Goal: Information Seeking & Learning: Check status

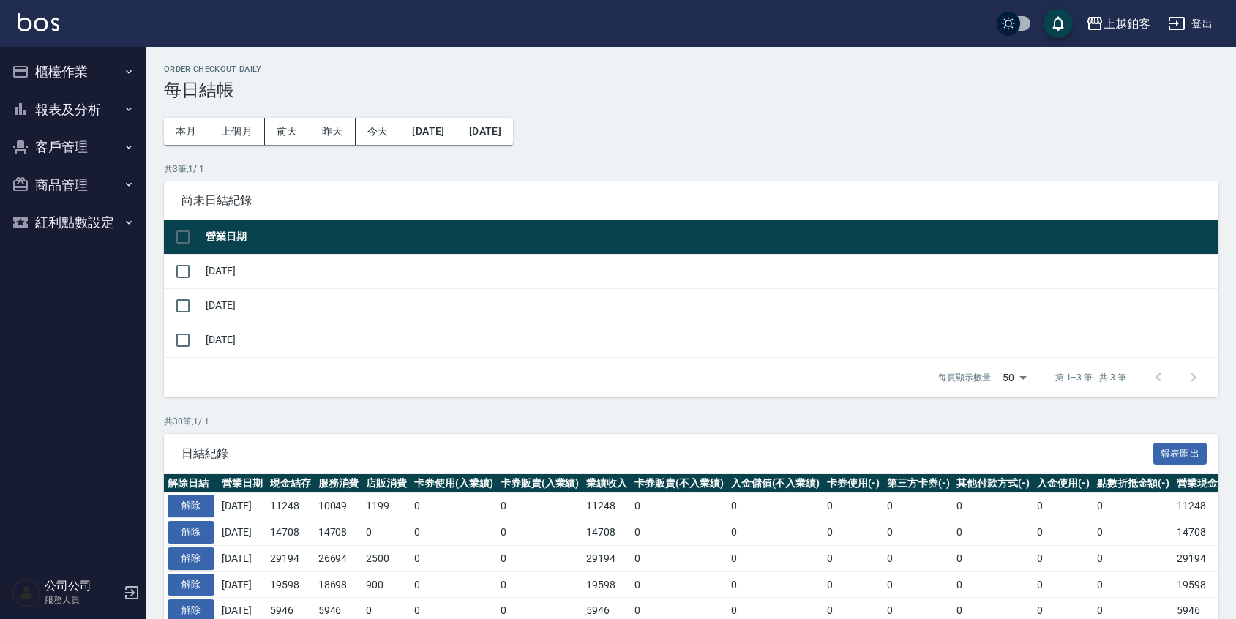
click at [51, 122] on button "報表及分析" at bounding box center [73, 110] width 135 height 38
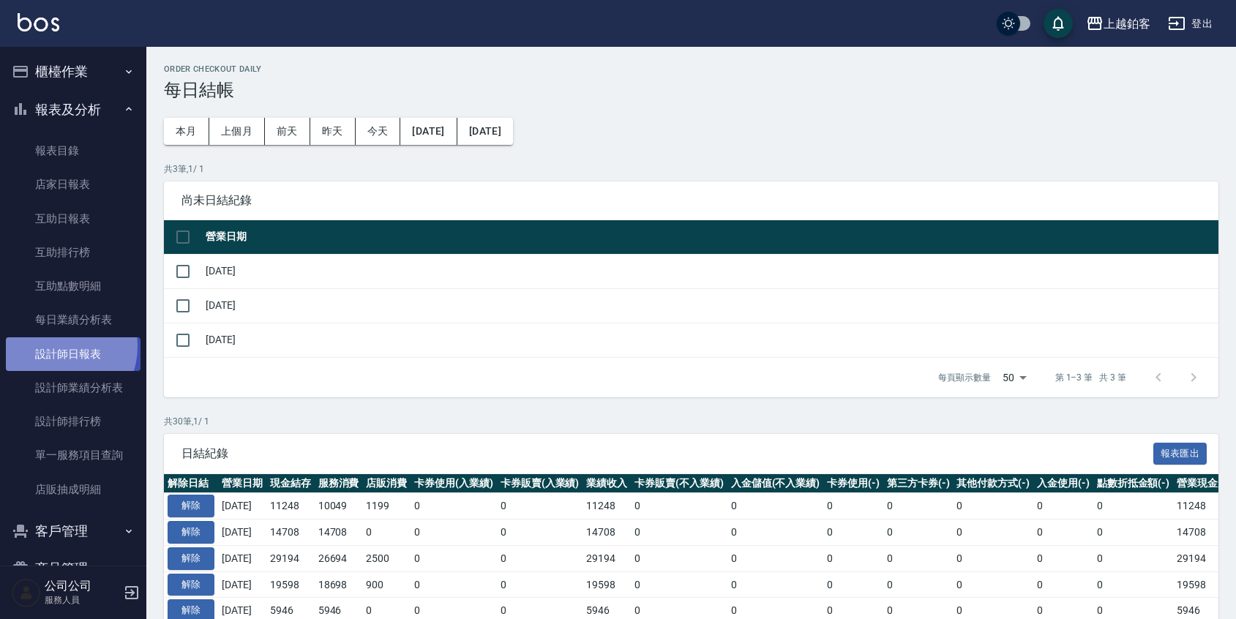
click at [58, 346] on link "設計師日報表" at bounding box center [73, 354] width 135 height 34
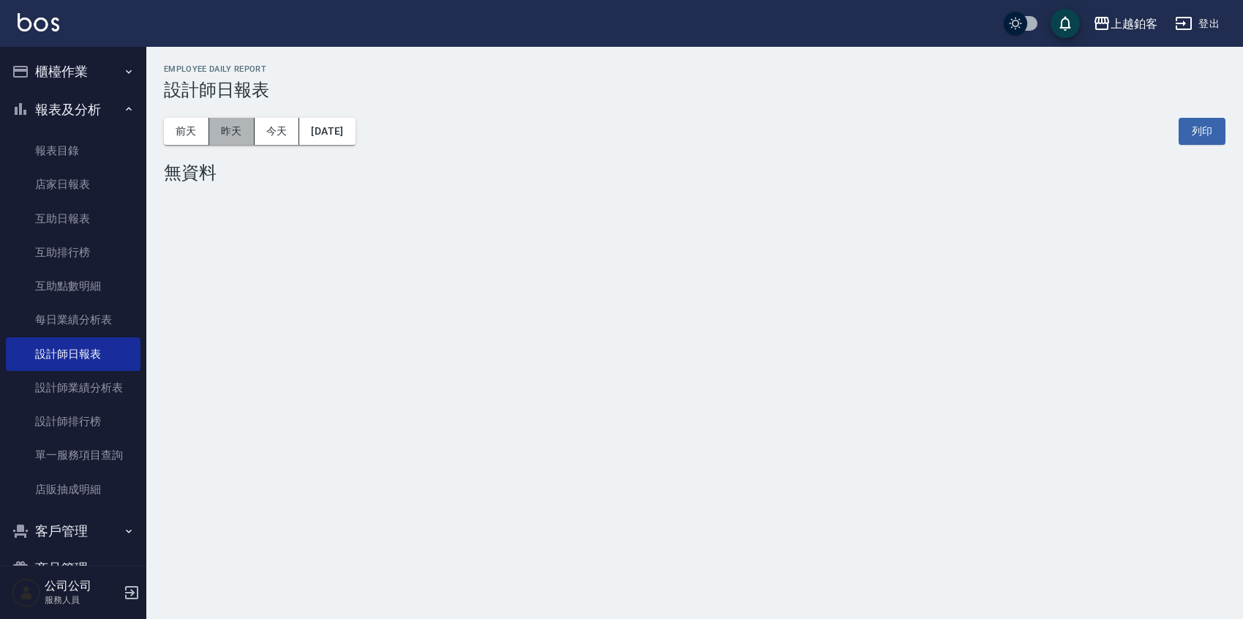
click at [239, 136] on button "昨天" at bounding box center [231, 131] width 45 height 27
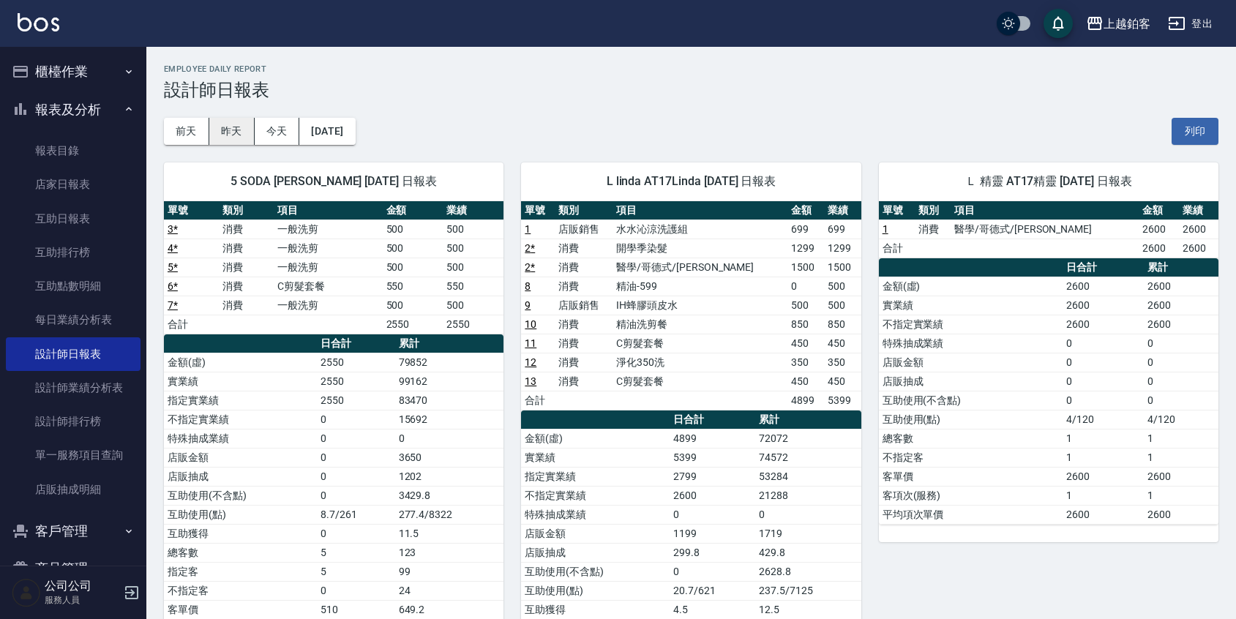
click at [218, 139] on button "昨天" at bounding box center [231, 131] width 45 height 27
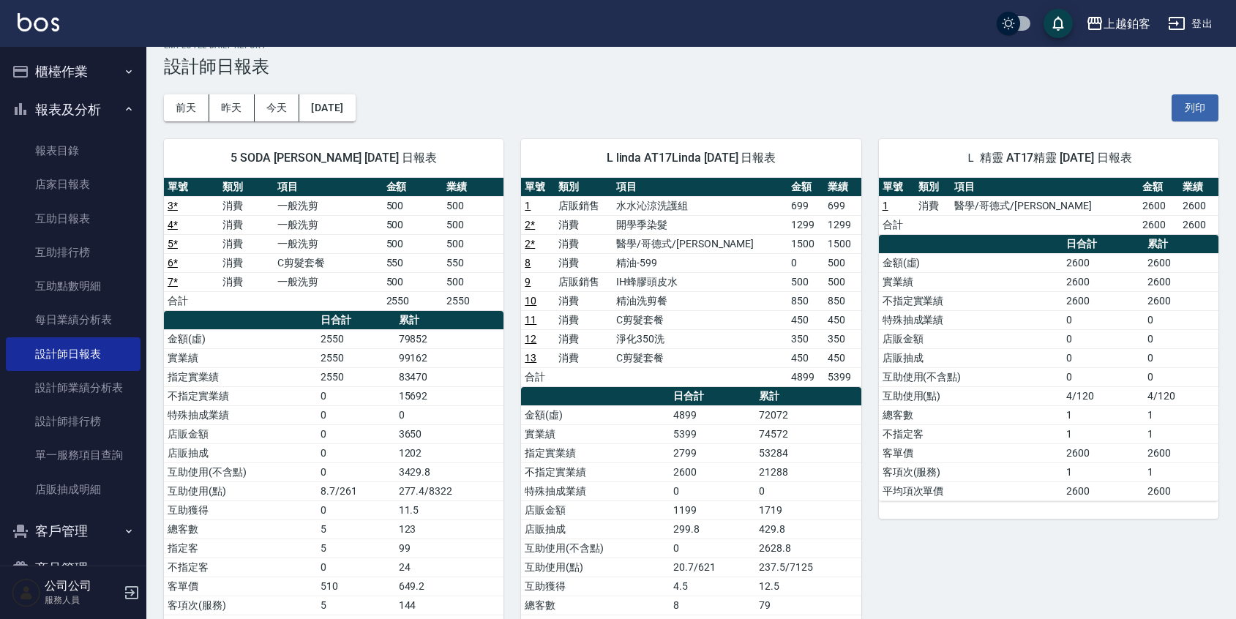
scroll to position [20, 0]
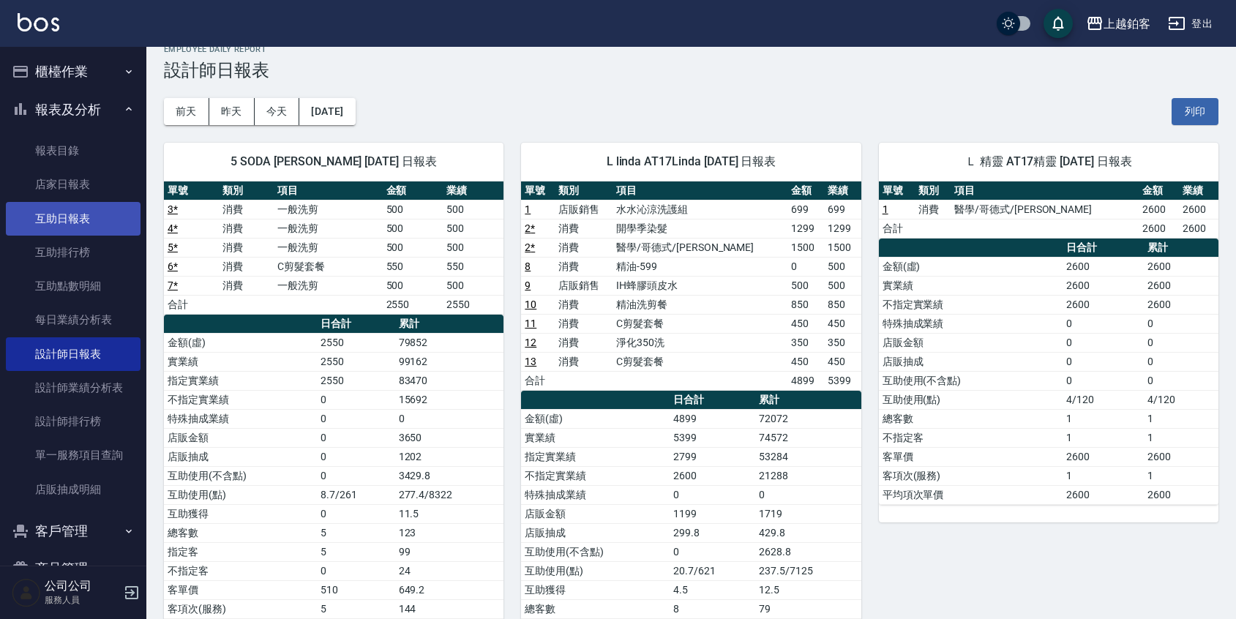
click at [83, 226] on link "互助日報表" at bounding box center [73, 219] width 135 height 34
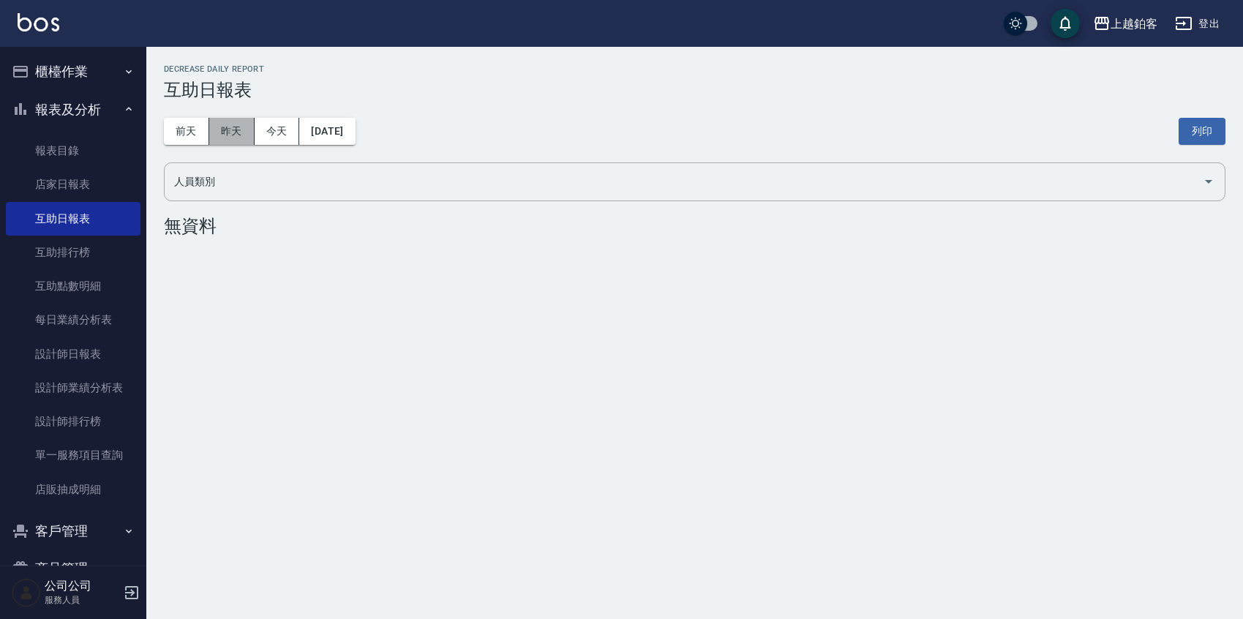
click at [230, 122] on button "昨天" at bounding box center [231, 131] width 45 height 27
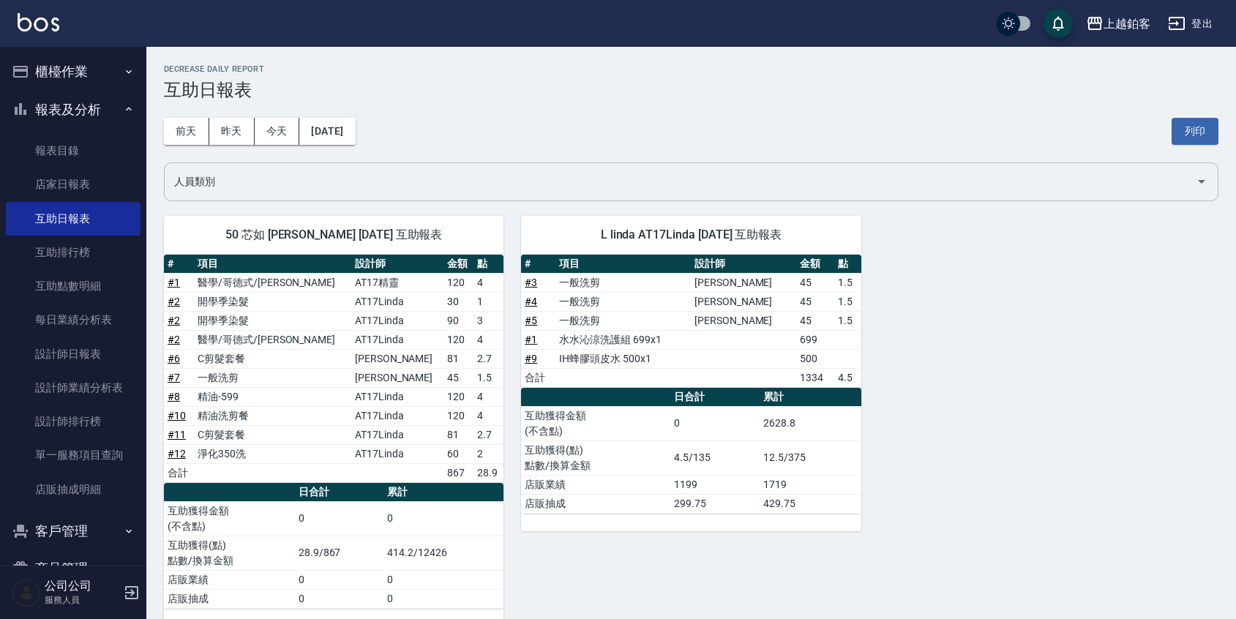
scroll to position [24, 0]
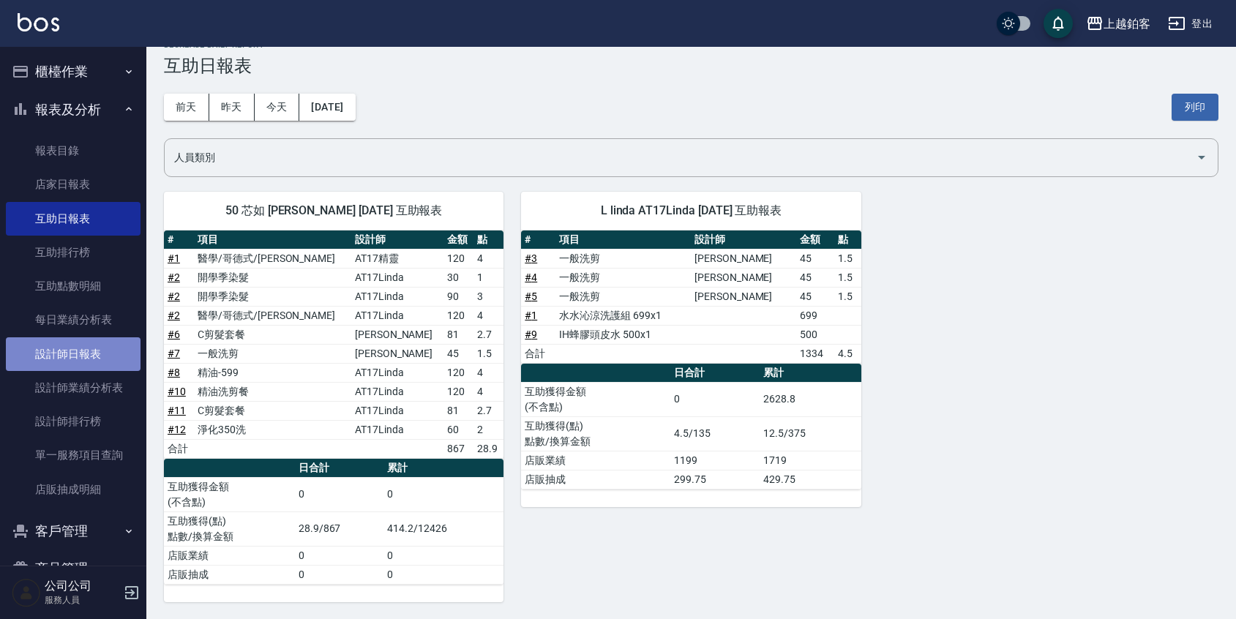
click at [86, 343] on link "設計師日報表" at bounding box center [73, 354] width 135 height 34
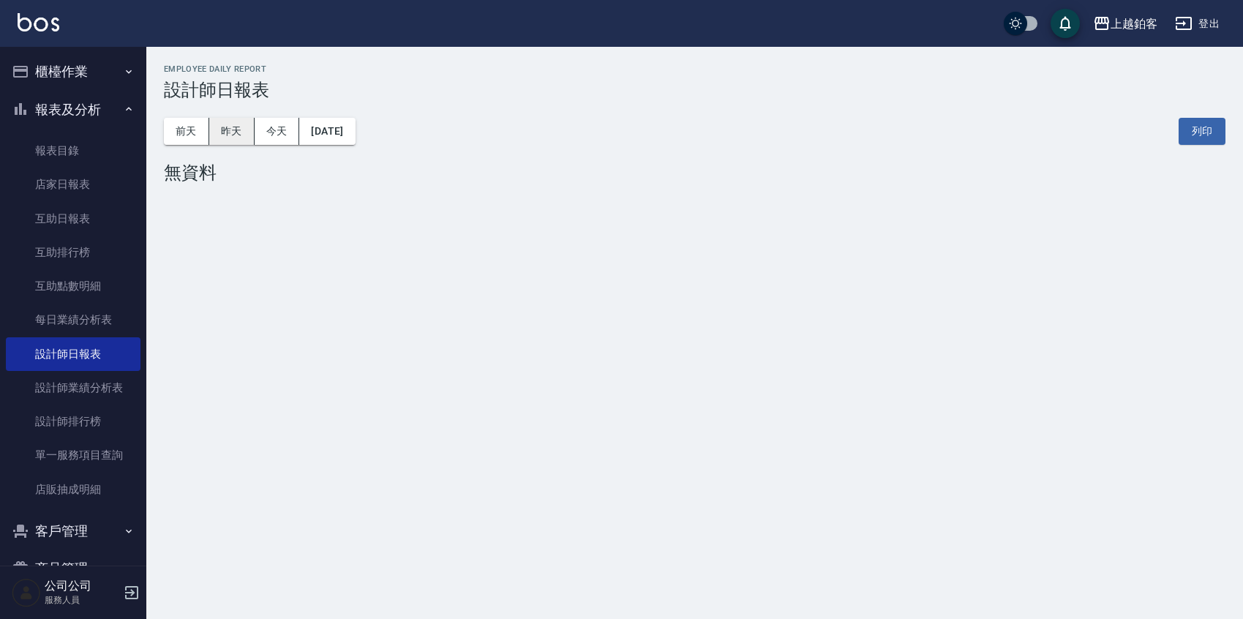
click at [234, 125] on button "昨天" at bounding box center [231, 131] width 45 height 27
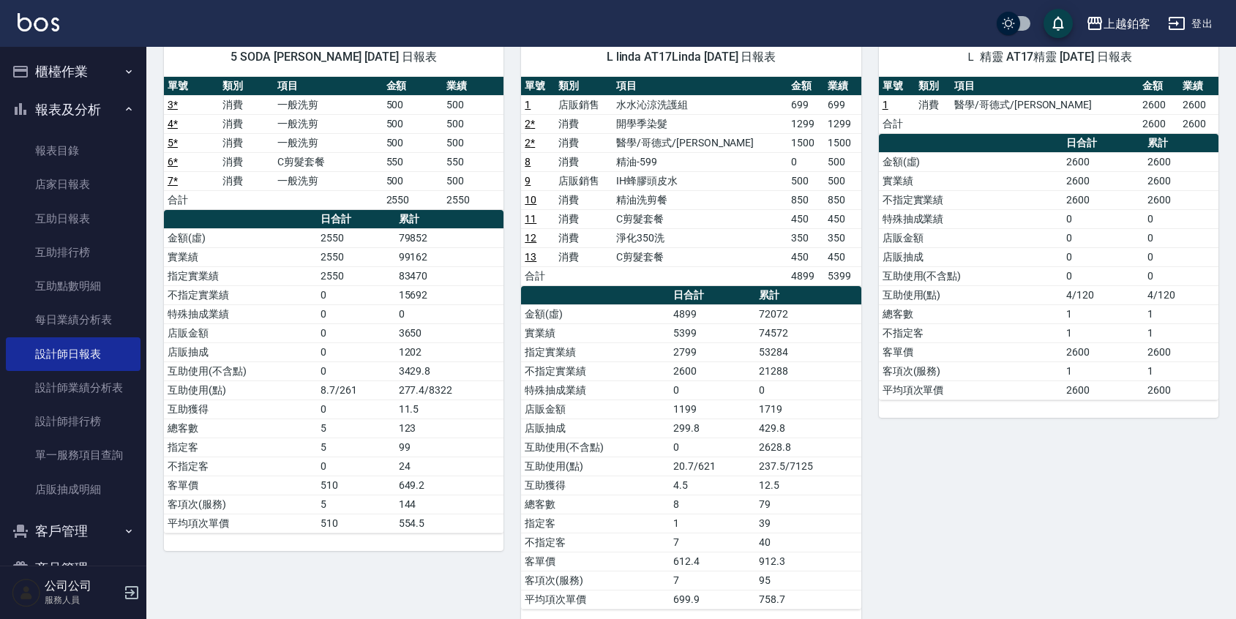
scroll to position [127, 0]
